Goal: Task Accomplishment & Management: Complete application form

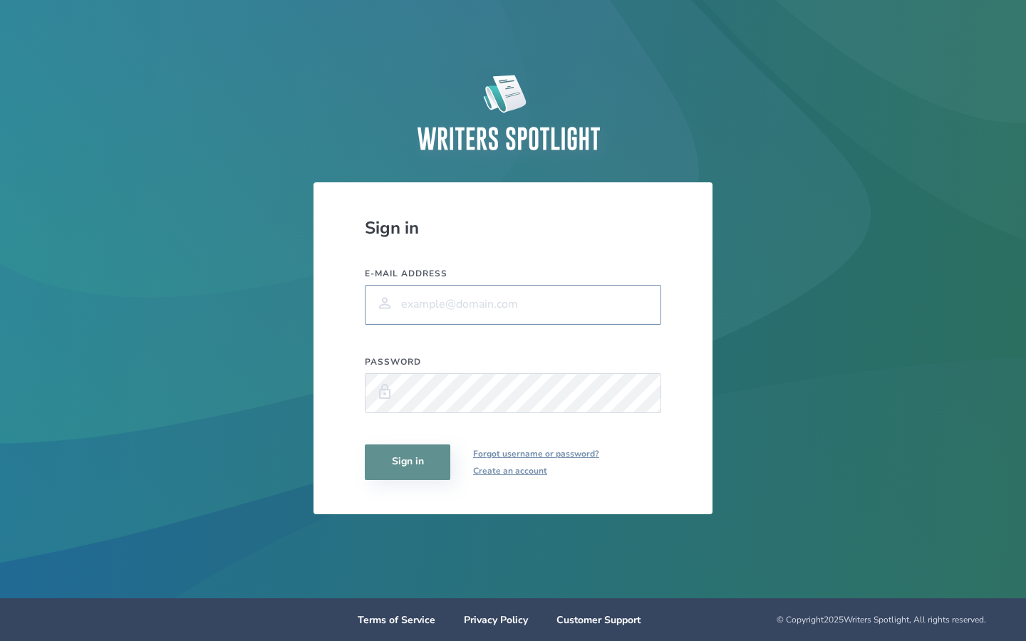
click at [537, 305] on input "E-mail address" at bounding box center [513, 305] width 296 height 40
type input "[EMAIL_ADDRESS][PERSON_NAME][DOMAIN_NAME]"
click at [424, 454] on button "Sign in" at bounding box center [407, 463] width 85 height 36
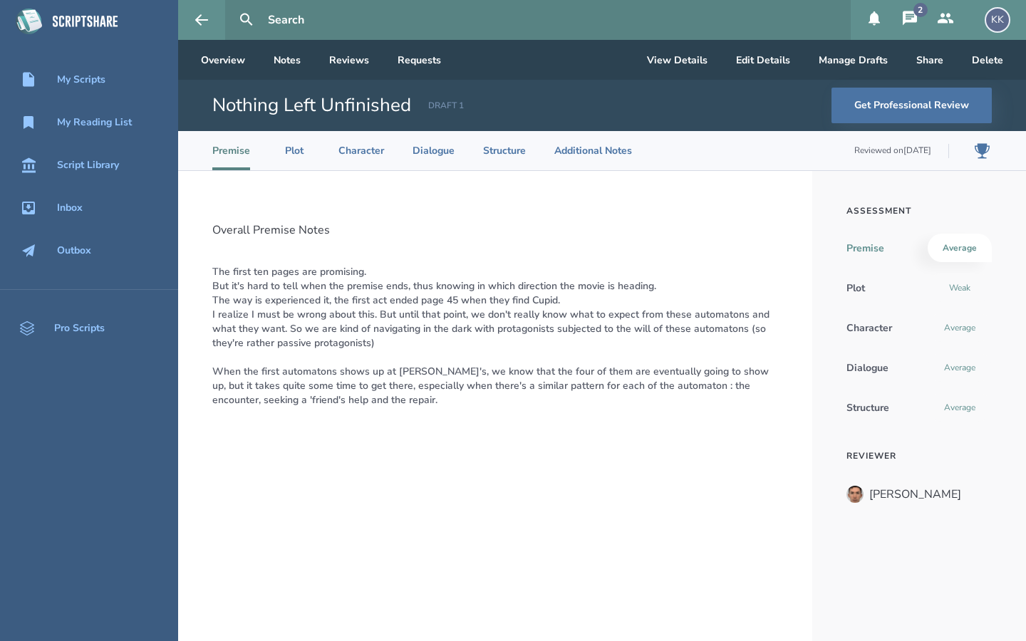
click at [321, 26] on input "text" at bounding box center [553, 20] width 583 height 40
click at [73, 166] on div "Script Library" at bounding box center [88, 165] width 62 height 11
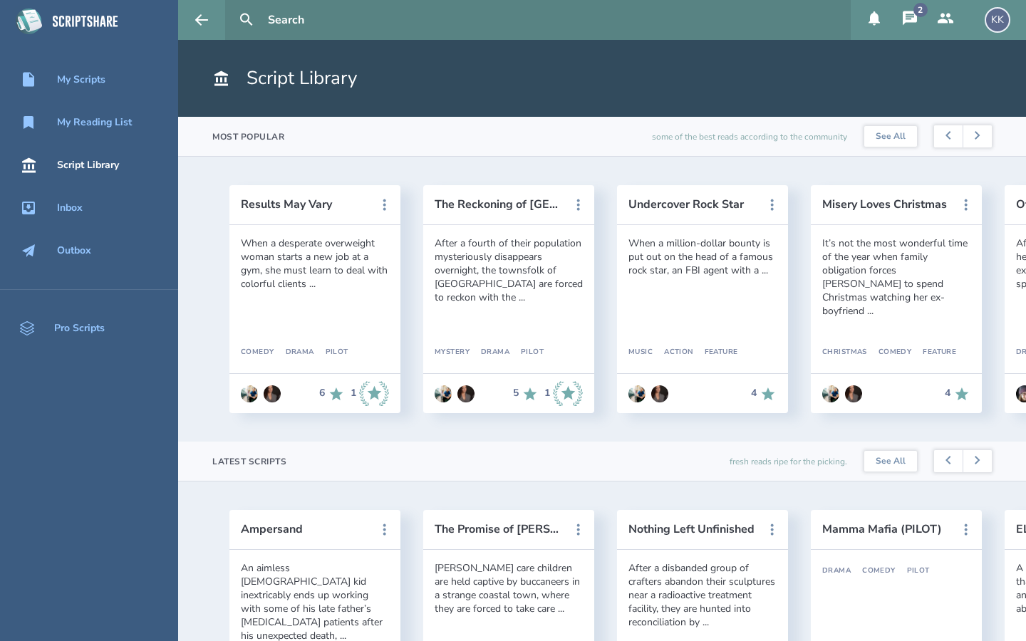
click at [413, 14] on input "text" at bounding box center [553, 20] width 583 height 40
type input "[PERSON_NAME]"
click at [231, 4] on button at bounding box center [246, 19] width 31 height 31
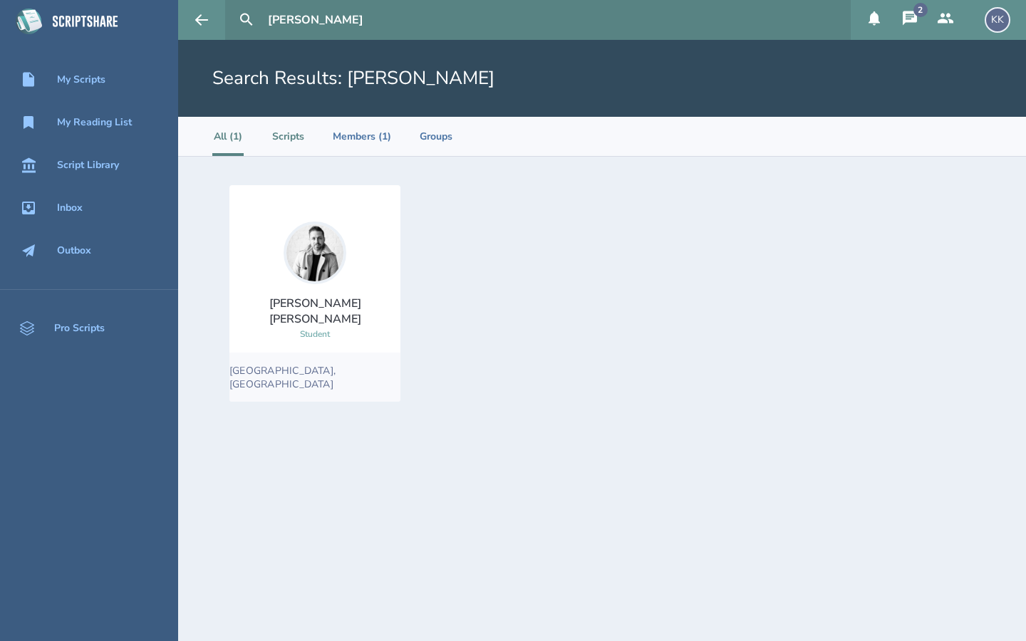
click at [287, 143] on li "Scripts" at bounding box center [288, 136] width 32 height 39
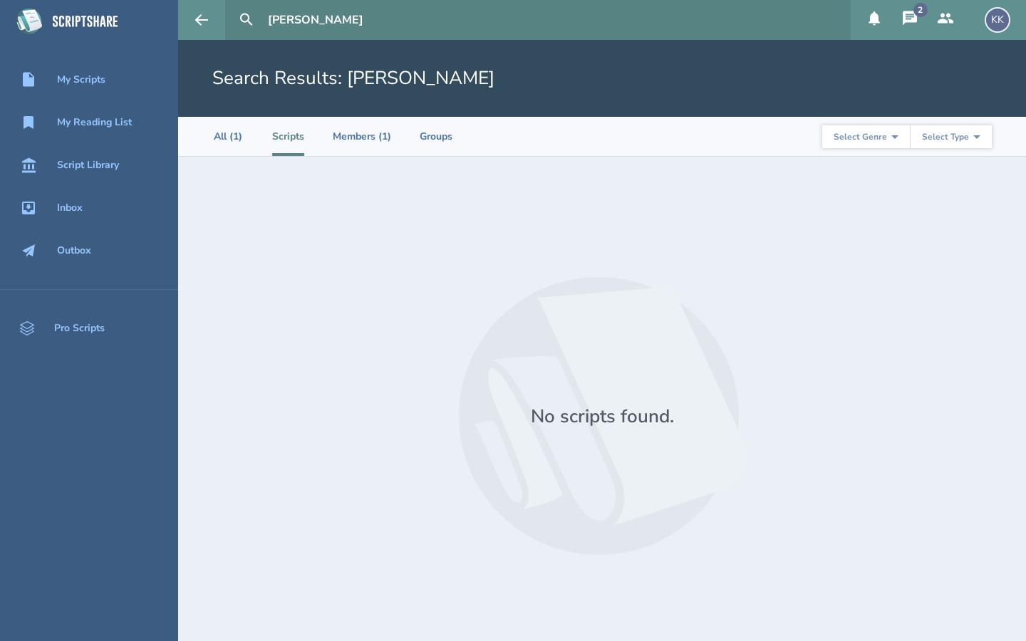
click at [209, 136] on section "All (1) Scripts Members (1) Groups Select Genre Action Adventure Animation Biog…" at bounding box center [602, 137] width 848 height 40
click at [221, 136] on li "All (1)" at bounding box center [227, 136] width 31 height 39
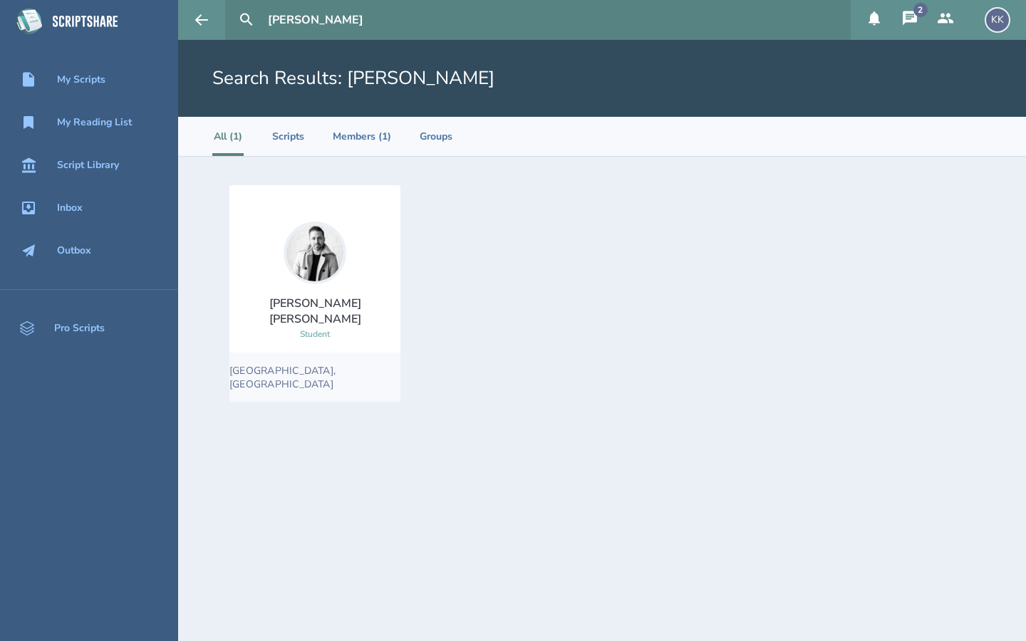
click at [298, 273] on img at bounding box center [315, 253] width 63 height 63
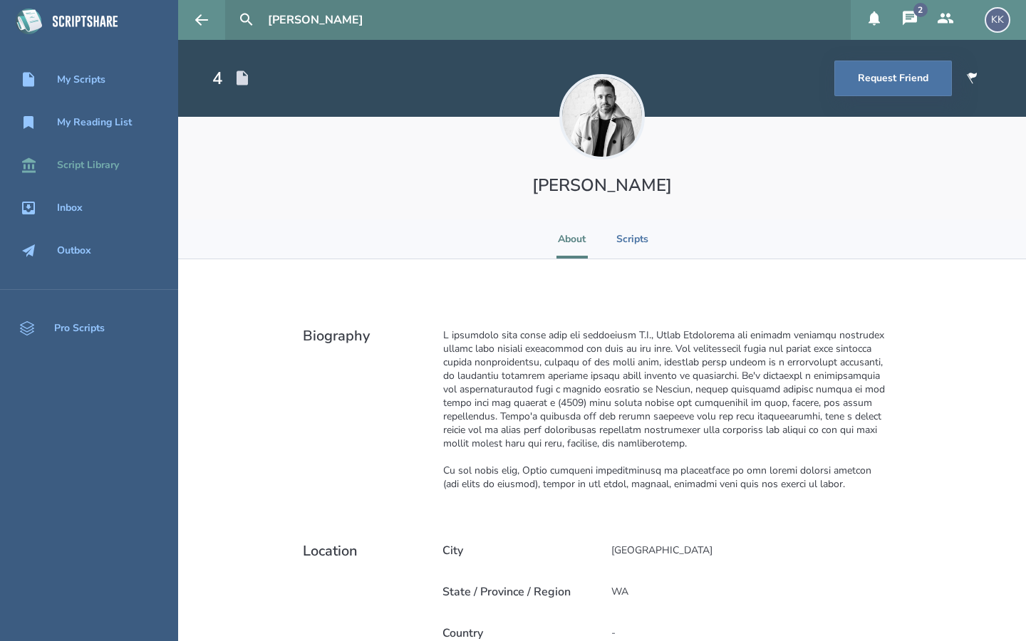
click at [73, 172] on div "Script Library" at bounding box center [89, 165] width 178 height 17
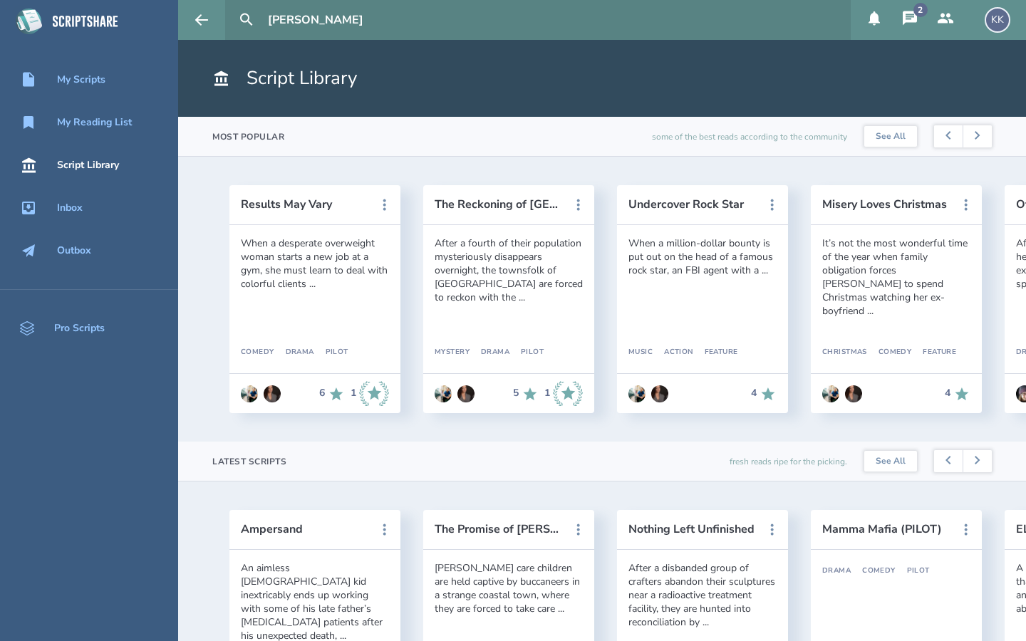
click at [1025, 460] on section "Latest Scripts fresh reads ripe for the picking. See All" at bounding box center [602, 462] width 848 height 40
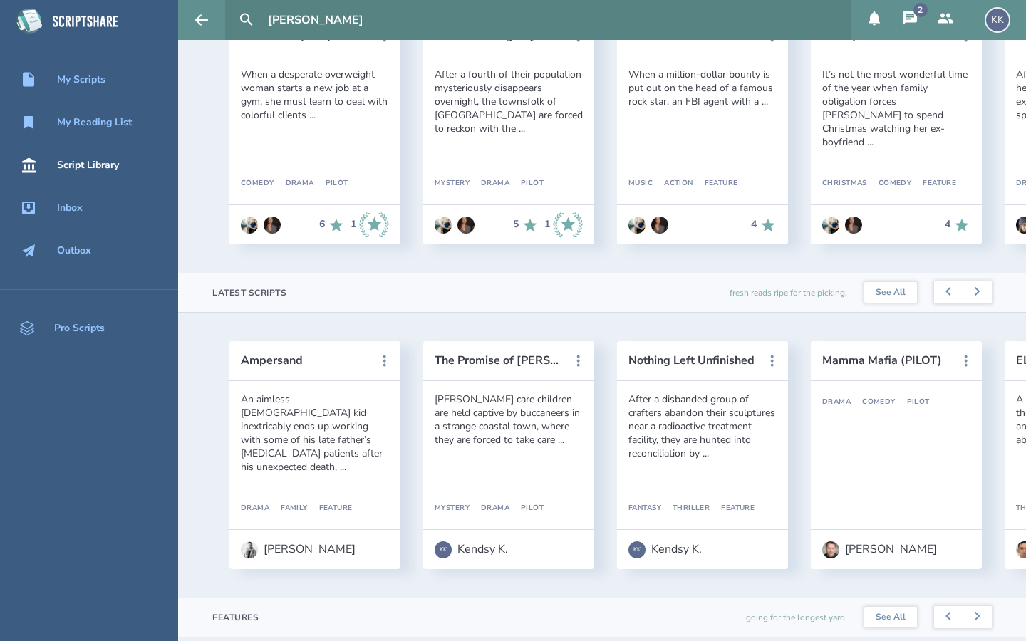
scroll to position [171, 0]
click at [294, 361] on button "Ampersand" at bounding box center [305, 358] width 128 height 13
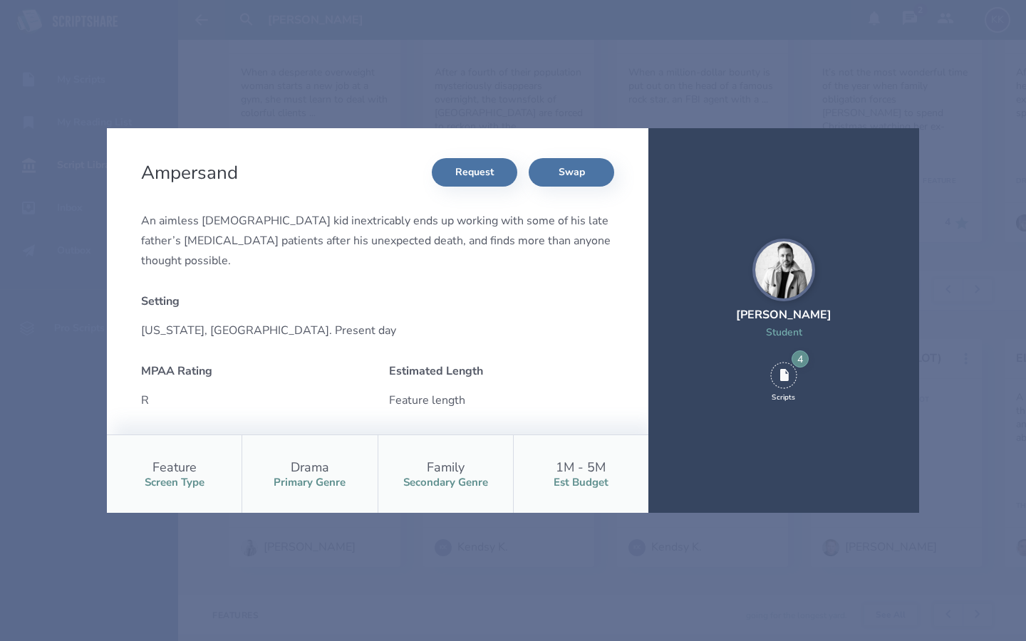
click at [782, 376] on icon at bounding box center [784, 375] width 9 height 12
click at [794, 356] on div "4" at bounding box center [800, 359] width 17 height 17
click at [349, 606] on div "Ampersand Request Swap An aimless [DEMOGRAPHIC_DATA] kid inextricably ends up w…" at bounding box center [513, 320] width 1026 height 641
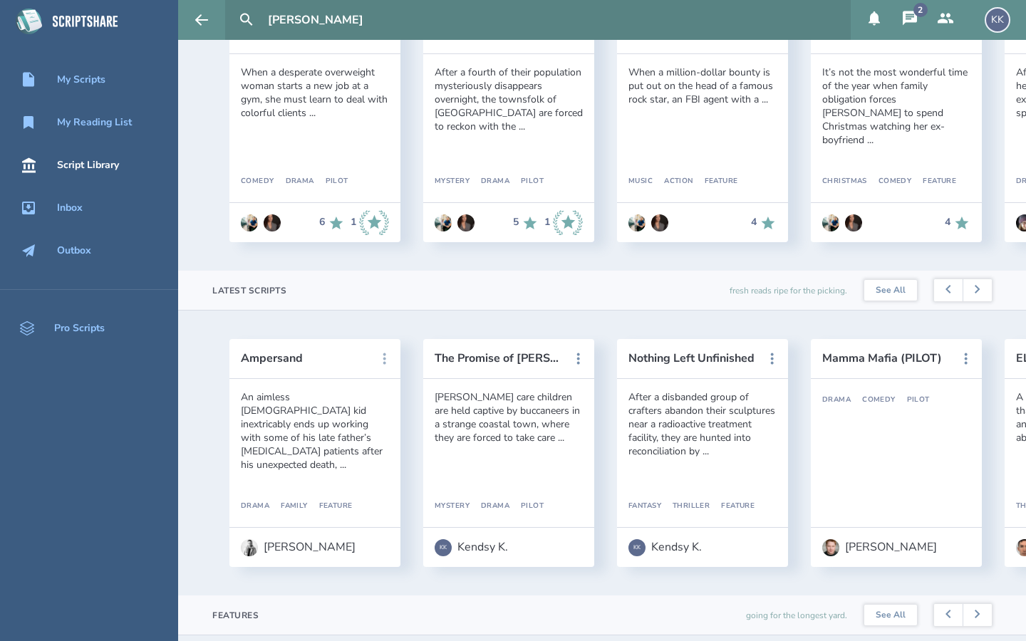
click at [384, 368] on button at bounding box center [384, 358] width 31 height 31
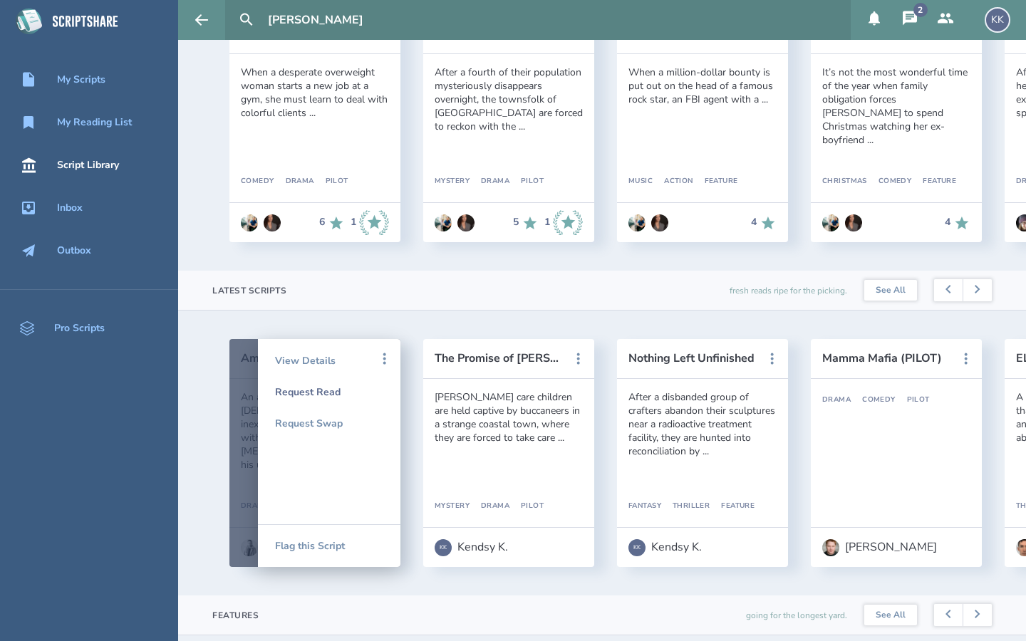
click at [324, 394] on div "Request Read" at bounding box center [329, 391] width 108 height 31
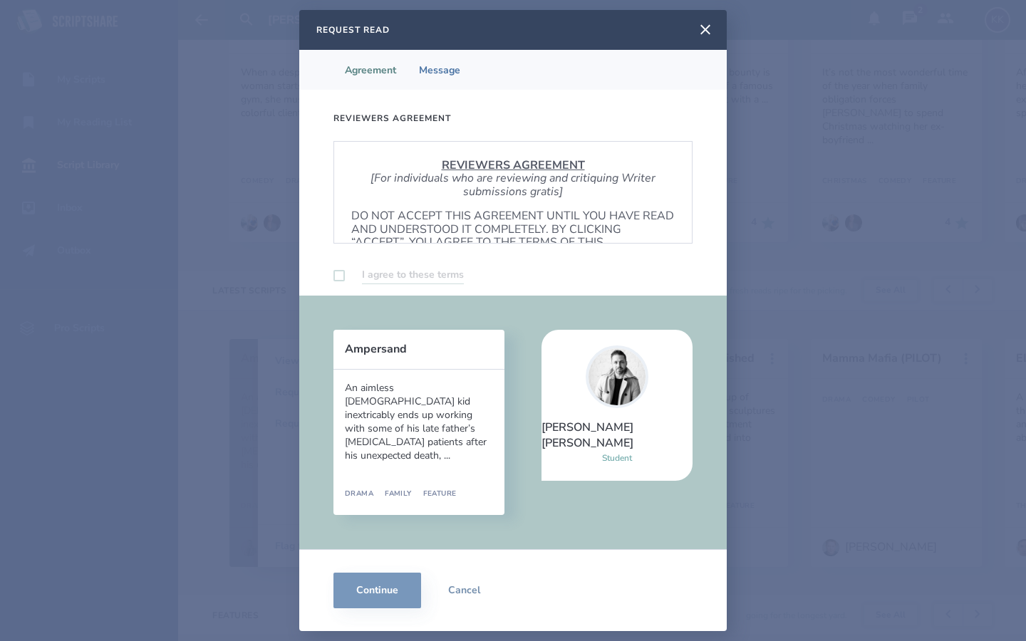
click at [336, 276] on label at bounding box center [338, 275] width 11 height 11
click at [341, 279] on label at bounding box center [338, 275] width 11 height 11
click at [395, 231] on p "DO NOT ACCEPT THIS AGREEMENT UNTIL YOU HAVE READ AND UNDERSTOOD IT COMPLETELY. …" at bounding box center [512, 235] width 323 height 53
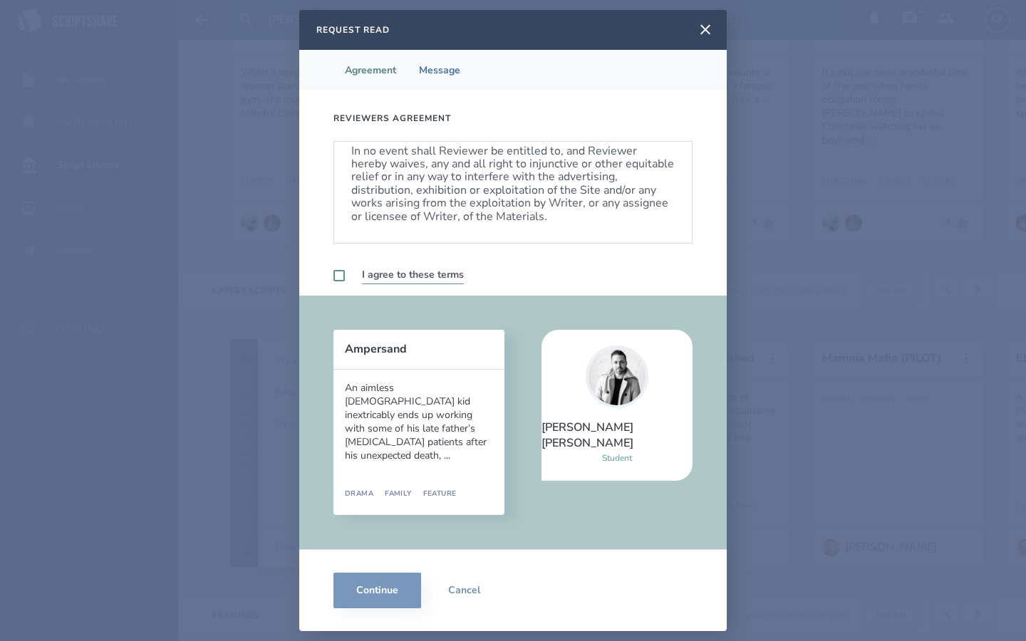
scroll to position [863, 0]
click at [337, 275] on label at bounding box center [338, 275] width 11 height 11
checkbox input "true"
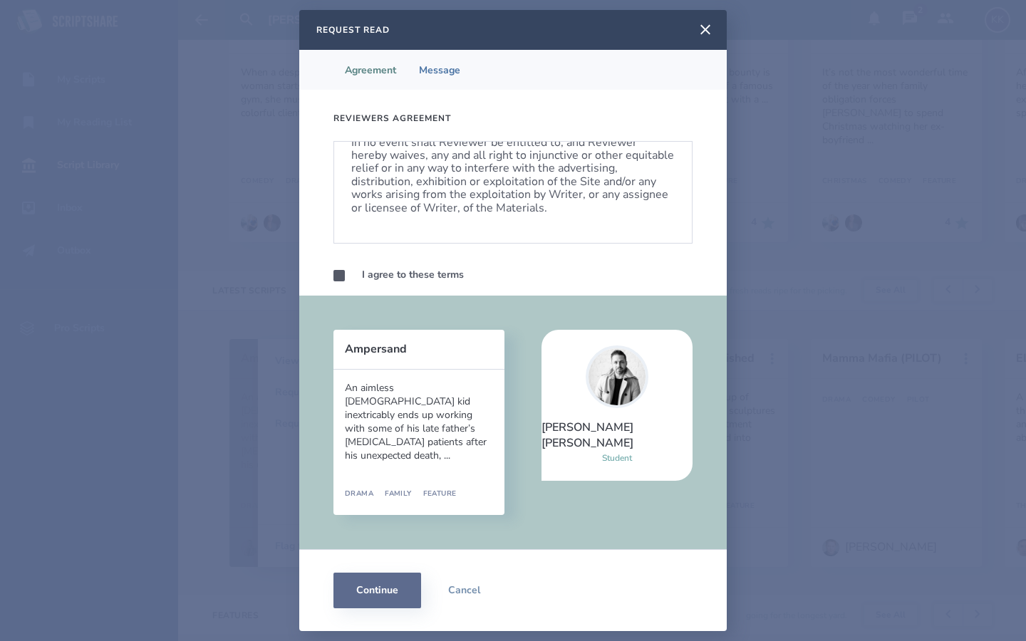
click at [393, 588] on button "Continue" at bounding box center [377, 591] width 88 height 36
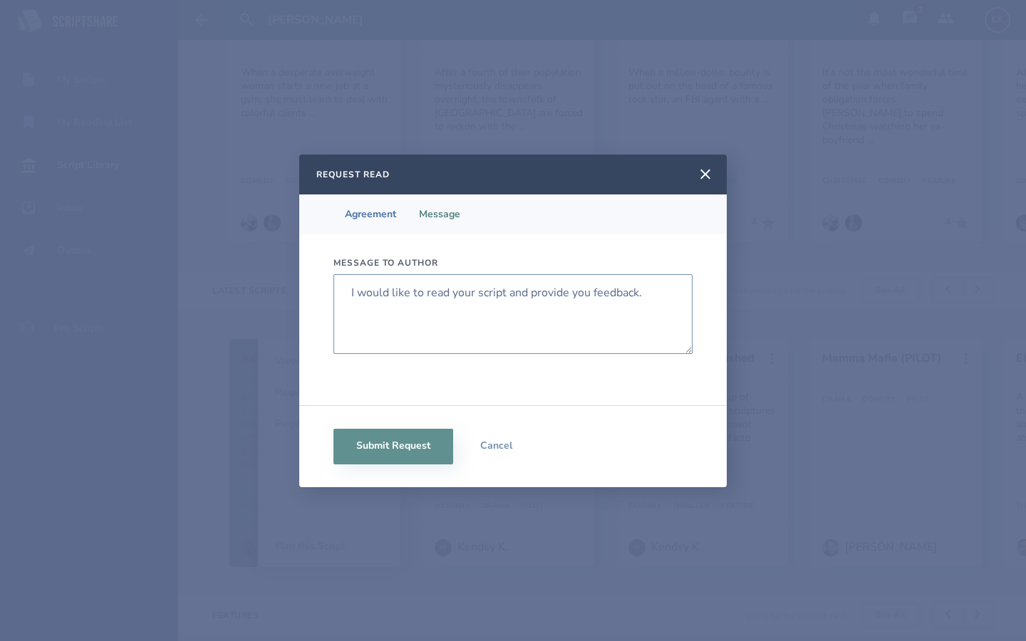
drag, startPoint x: 646, startPoint y: 294, endPoint x: 306, endPoint y: 282, distance: 340.1
click at [306, 282] on div "Message to author I would like to read your script and provide you feedback." at bounding box center [512, 319] width 427 height 171
click at [572, 295] on textarea "Hey, [PERSON_NAME]. I'm Kendsy and I was the intern at the last bran" at bounding box center [512, 314] width 359 height 80
click at [376, 306] on textarea "Hey, [PERSON_NAME]. I'm Kendsy and I was the intern you met at the last bran" at bounding box center [512, 314] width 359 height 80
click at [430, 306] on textarea "Hey, [PERSON_NAME]. I'm Kendsy and I was the intern you met at the last Brainst…" at bounding box center [512, 314] width 359 height 80
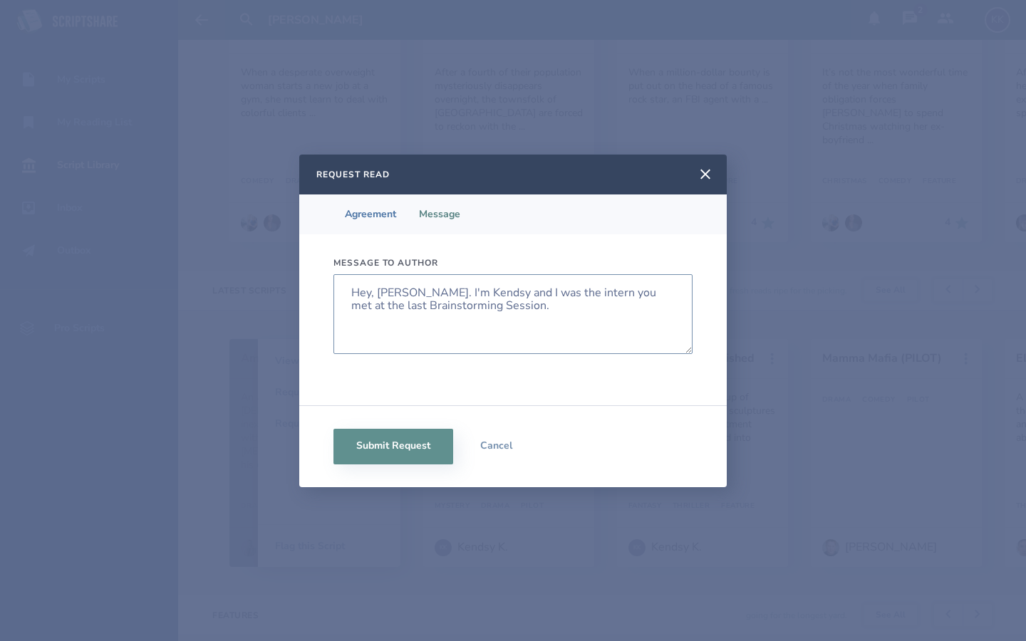
click at [475, 321] on textarea "Hey, [PERSON_NAME]. I'm Kendsy and I was the intern you met at the last Brainst…" at bounding box center [512, 314] width 359 height 80
click at [408, 290] on textarea "Hey, [PERSON_NAME]. I'm Kendsy and I was the intern you met at the last Brainst…" at bounding box center [512, 314] width 359 height 80
click at [405, 323] on textarea "Hey, [PERSON_NAME]! I'm Kendsy and I was the intern you met at the last Brainst…" at bounding box center [512, 314] width 359 height 80
type textarea "Hey, [PERSON_NAME]! I'm Kendsy and I was the intern you met at the last Brainst…"
click at [382, 442] on button "Submit Request" at bounding box center [393, 447] width 120 height 36
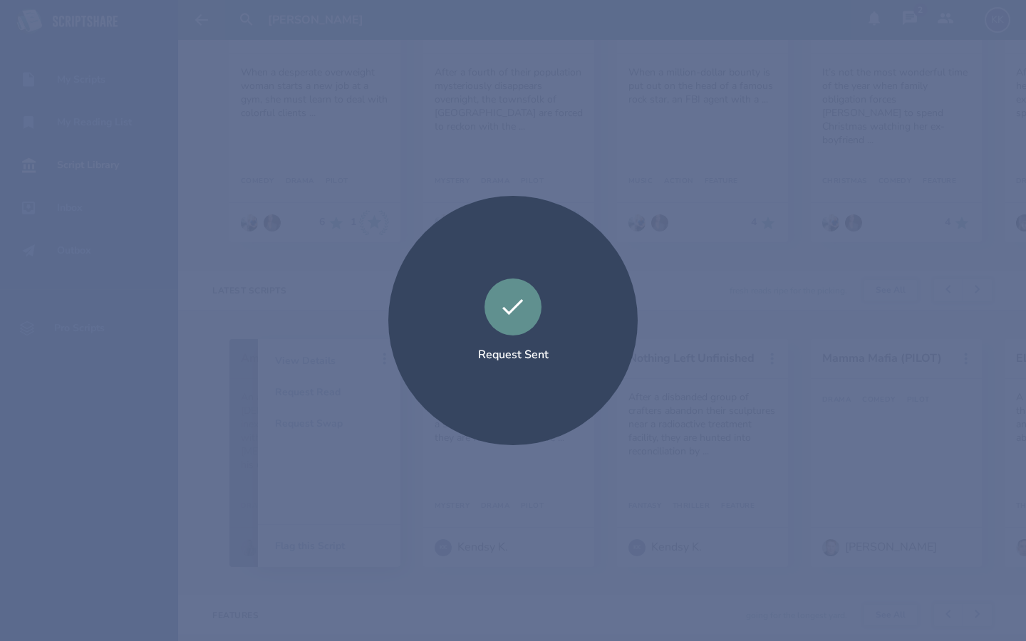
click at [477, 74] on div "Request Sent" at bounding box center [513, 320] width 1026 height 641
